Goal: Navigation & Orientation: Find specific page/section

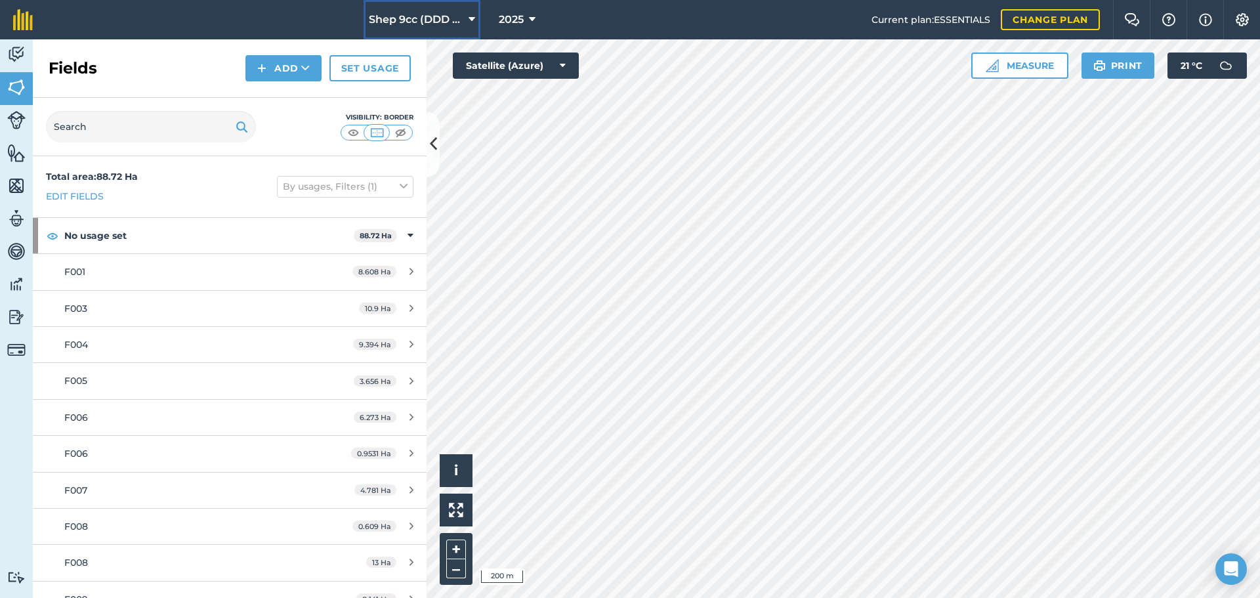
click at [475, 11] on button "Shep 9cc (DDD Ventures)" at bounding box center [422, 19] width 117 height 39
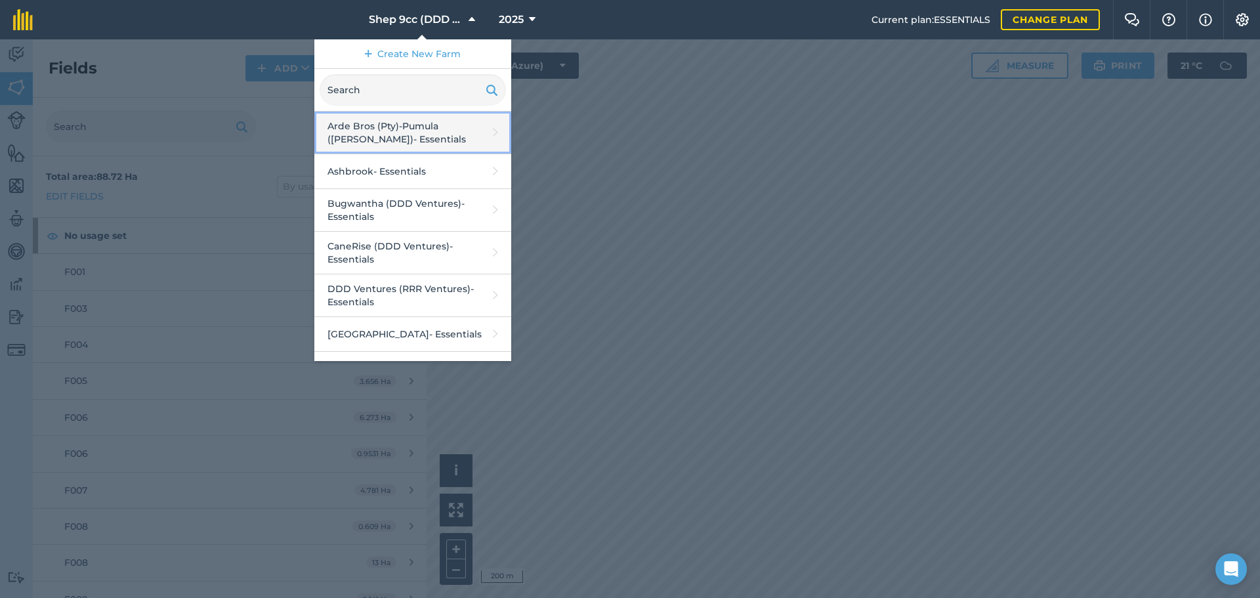
click at [403, 142] on link "Arde Bros (Pty)-Pumula ([PERSON_NAME]) - Essentials" at bounding box center [412, 133] width 197 height 43
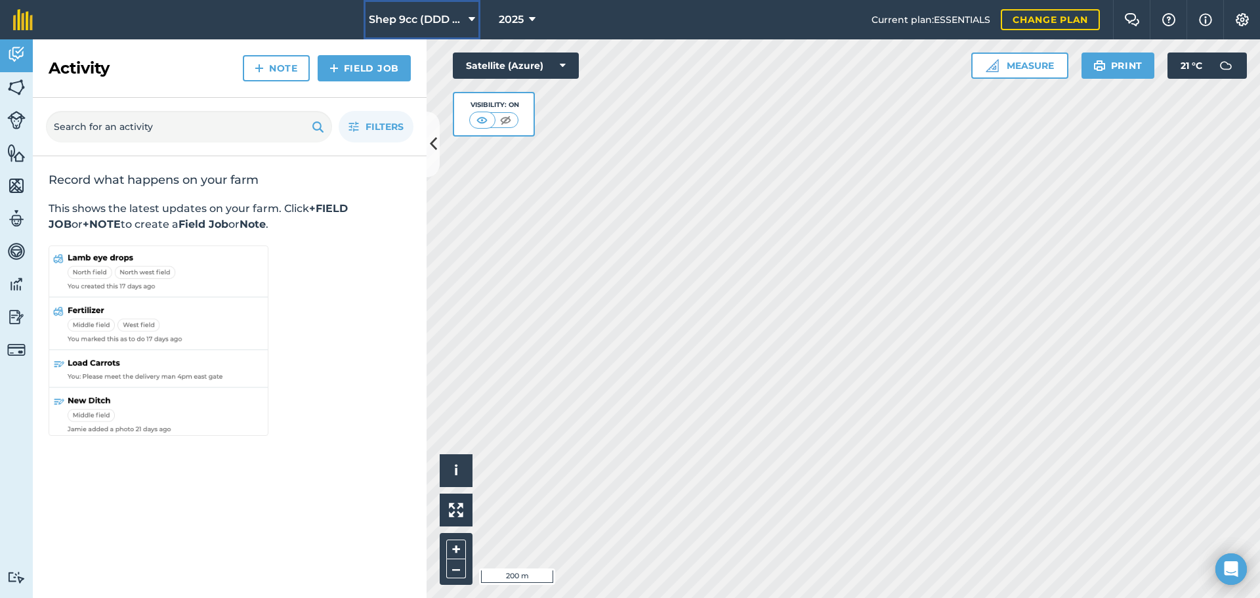
click at [453, 12] on span "Shep 9cc (DDD Ventures)" at bounding box center [416, 20] width 95 height 16
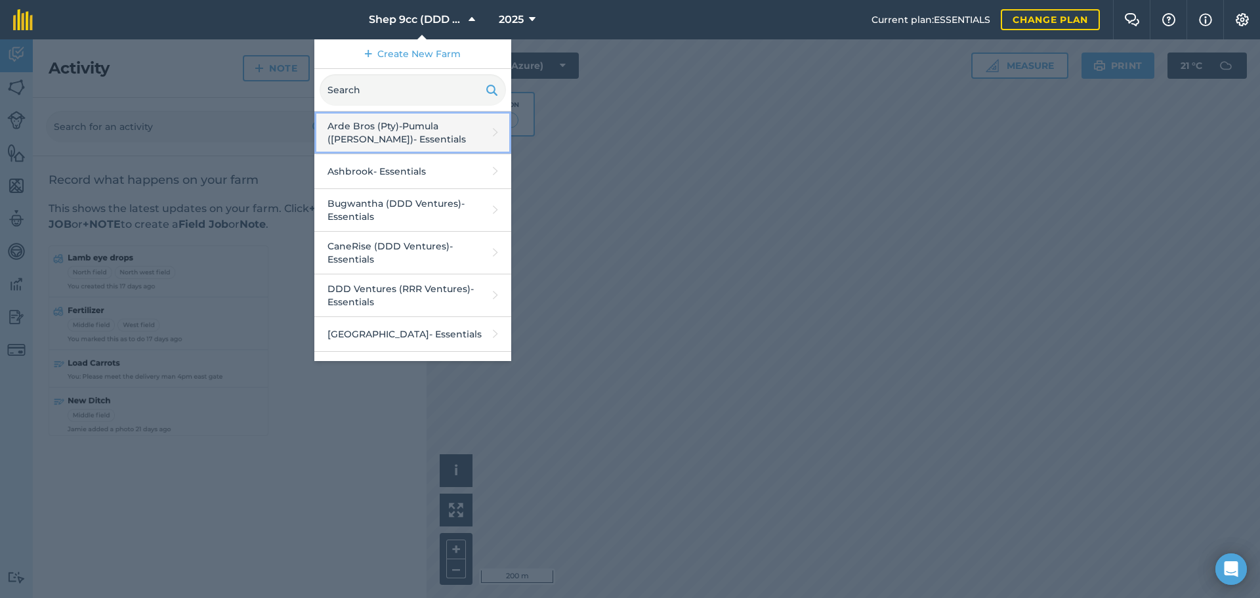
click at [388, 131] on link "Arde Bros (Pty)-Pumula ([PERSON_NAME]) - Essentials" at bounding box center [412, 133] width 197 height 43
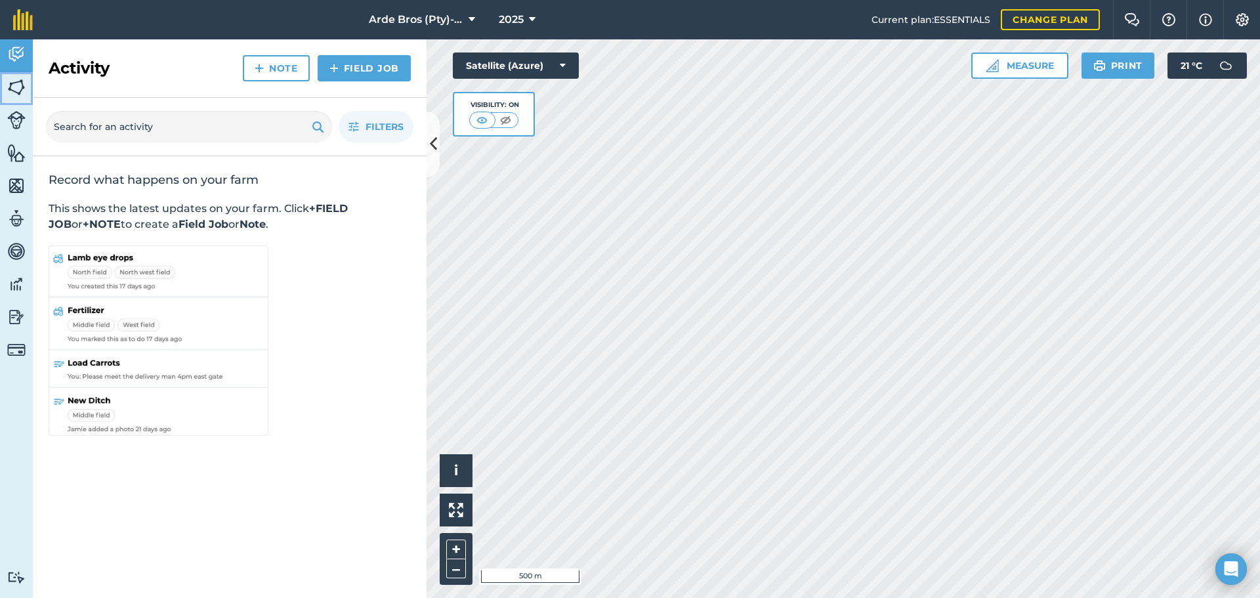
click at [12, 84] on img at bounding box center [16, 87] width 18 height 20
